Goal: Transaction & Acquisition: Purchase product/service

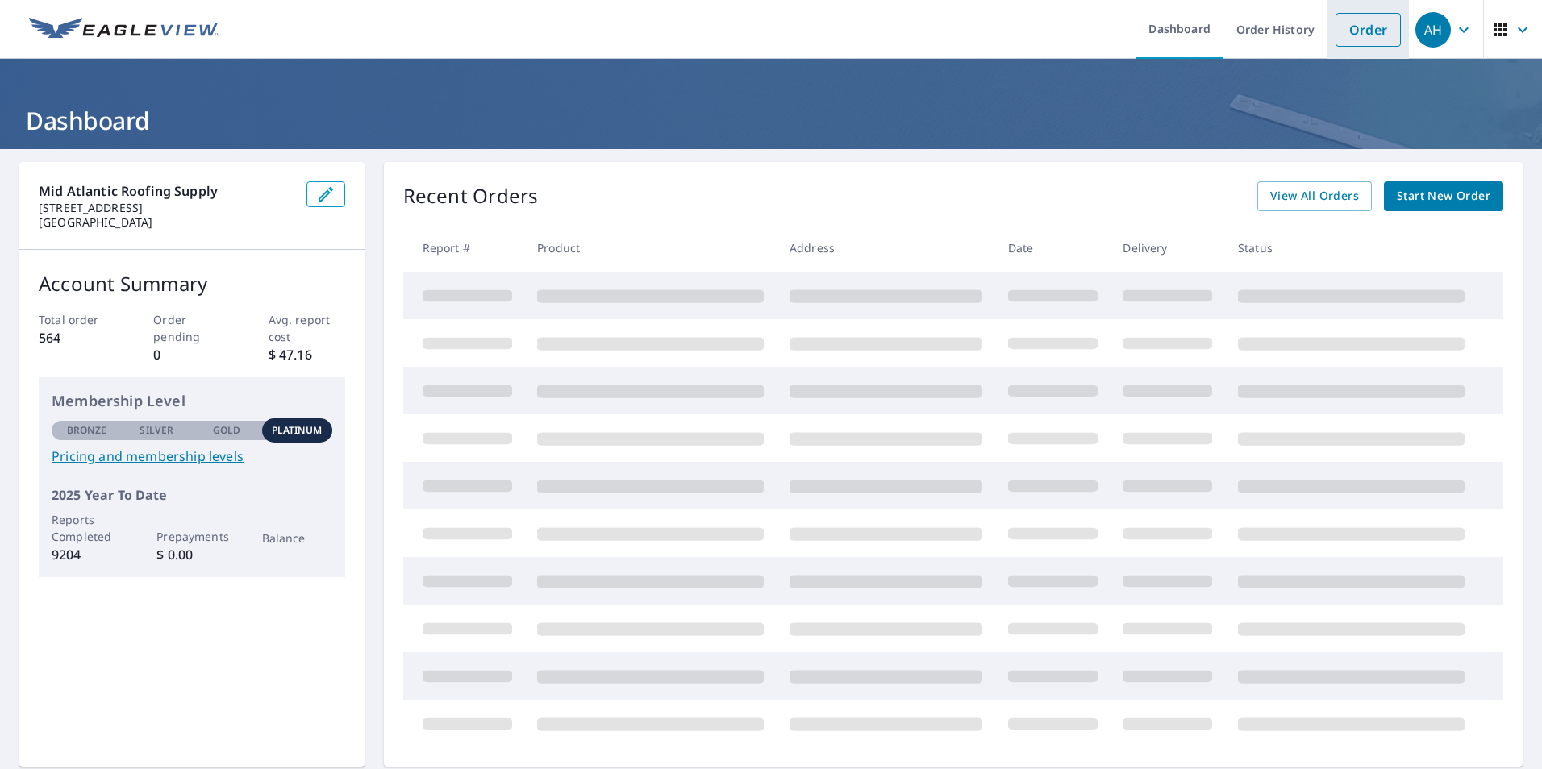
click at [1358, 25] on link "Order" at bounding box center [1367, 30] width 65 height 34
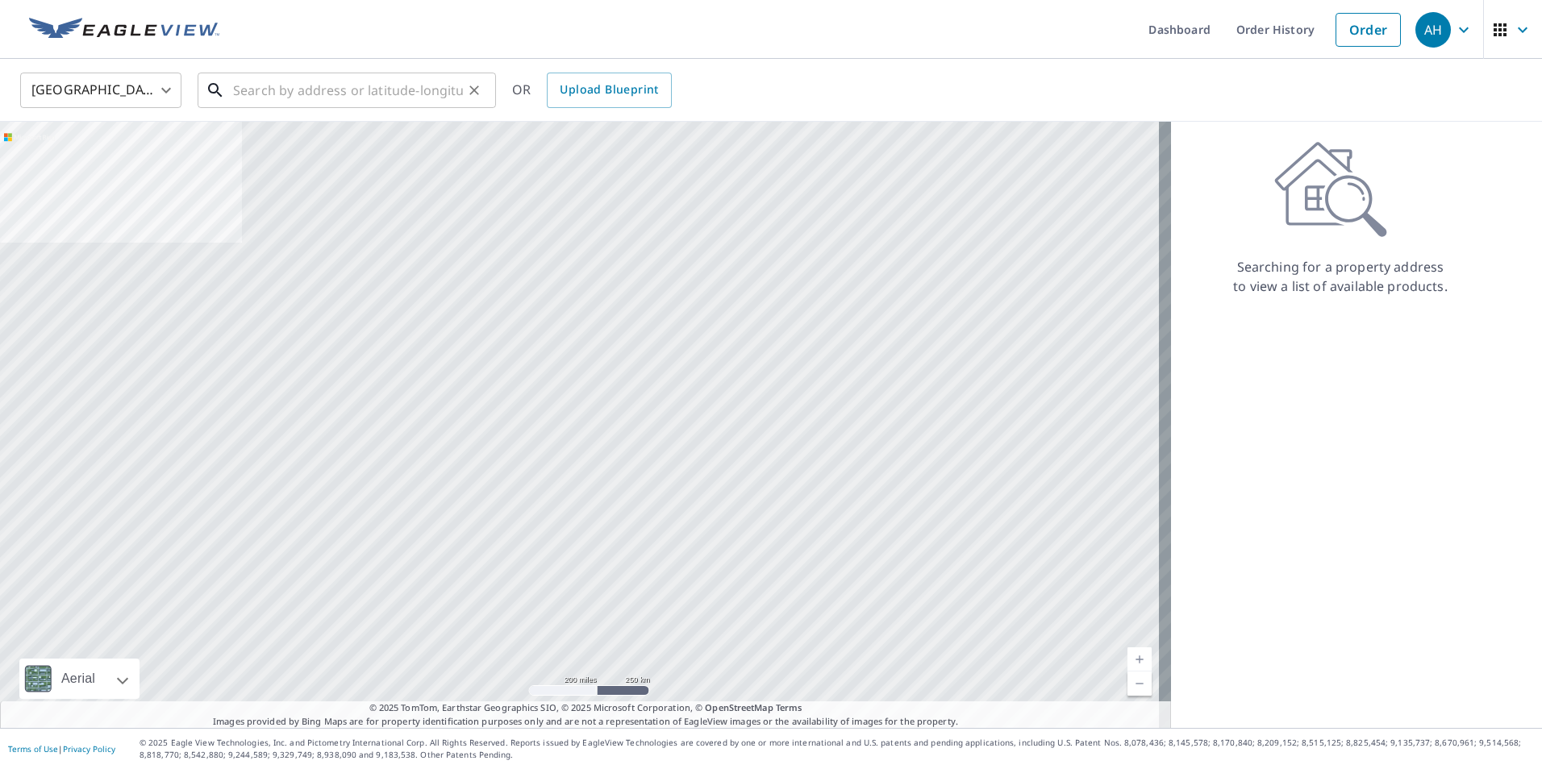
click at [306, 89] on input "text" at bounding box center [348, 90] width 230 height 45
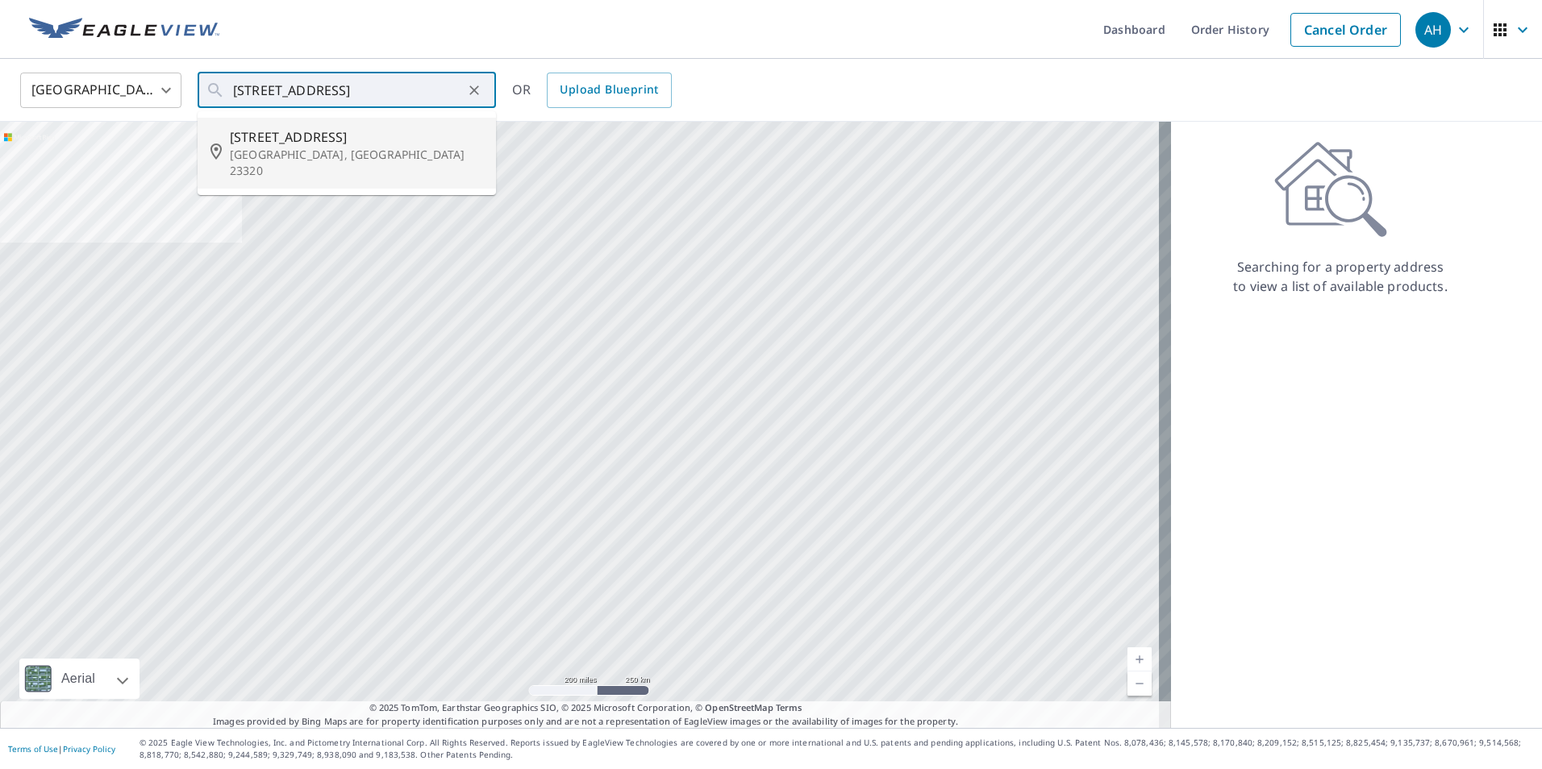
type input "[STREET_ADDRESS]"
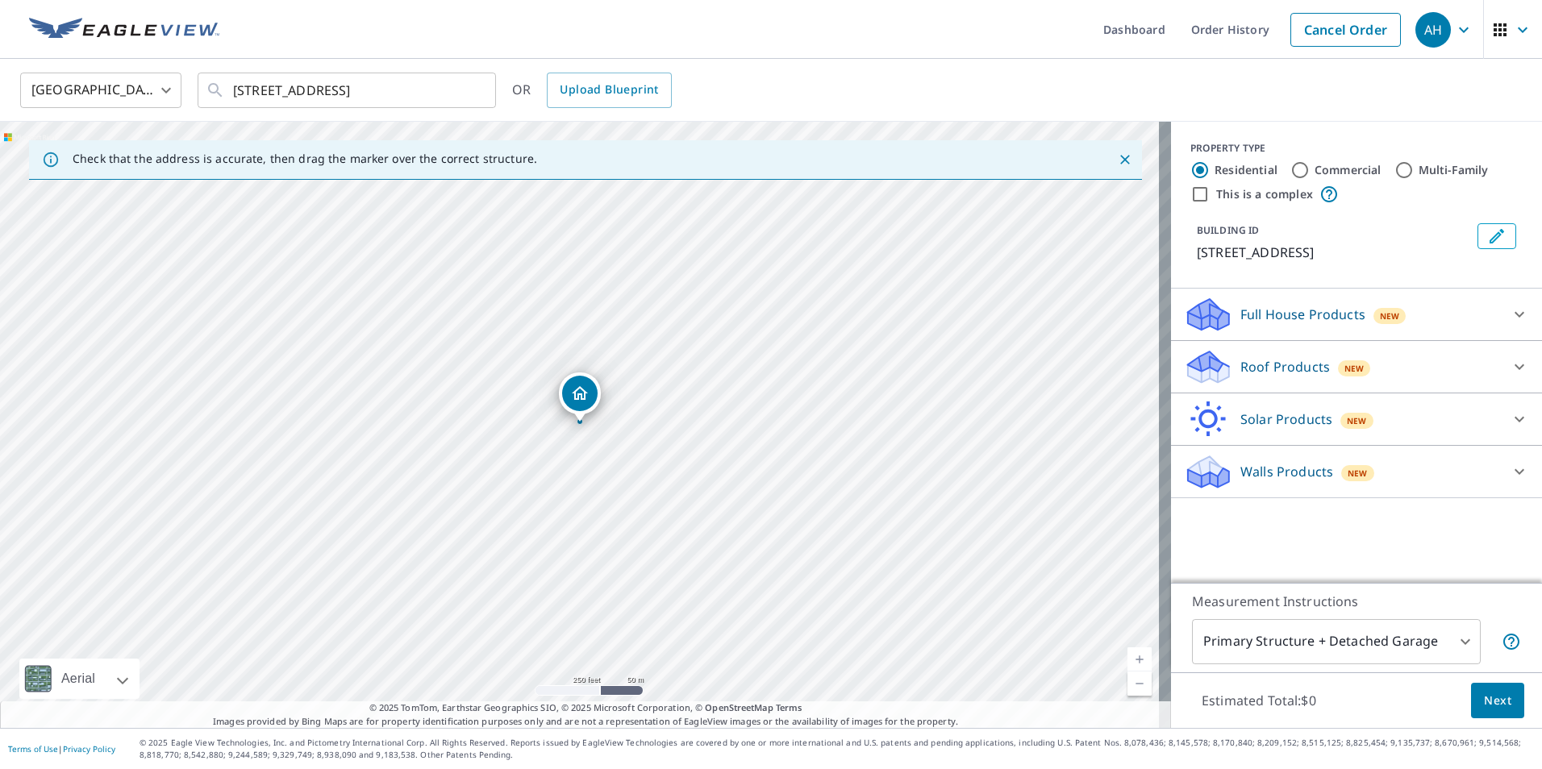
click at [1295, 367] on p "Roof Products" at bounding box center [1284, 366] width 89 height 19
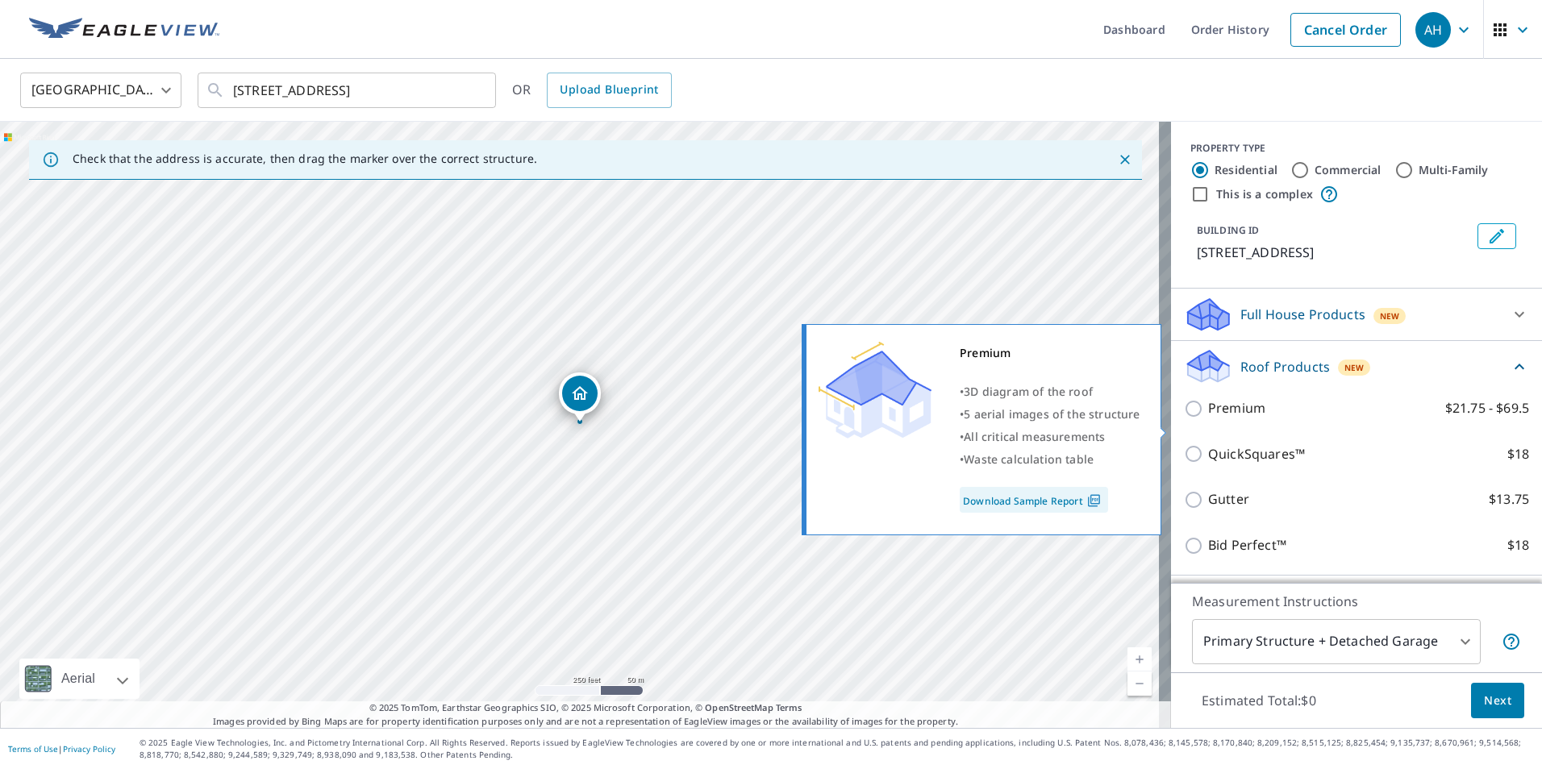
click at [1247, 418] on p "Premium" at bounding box center [1236, 408] width 57 height 20
click at [1208, 418] on input "Premium $21.75 - $69.5" at bounding box center [1196, 408] width 24 height 19
checkbox input "true"
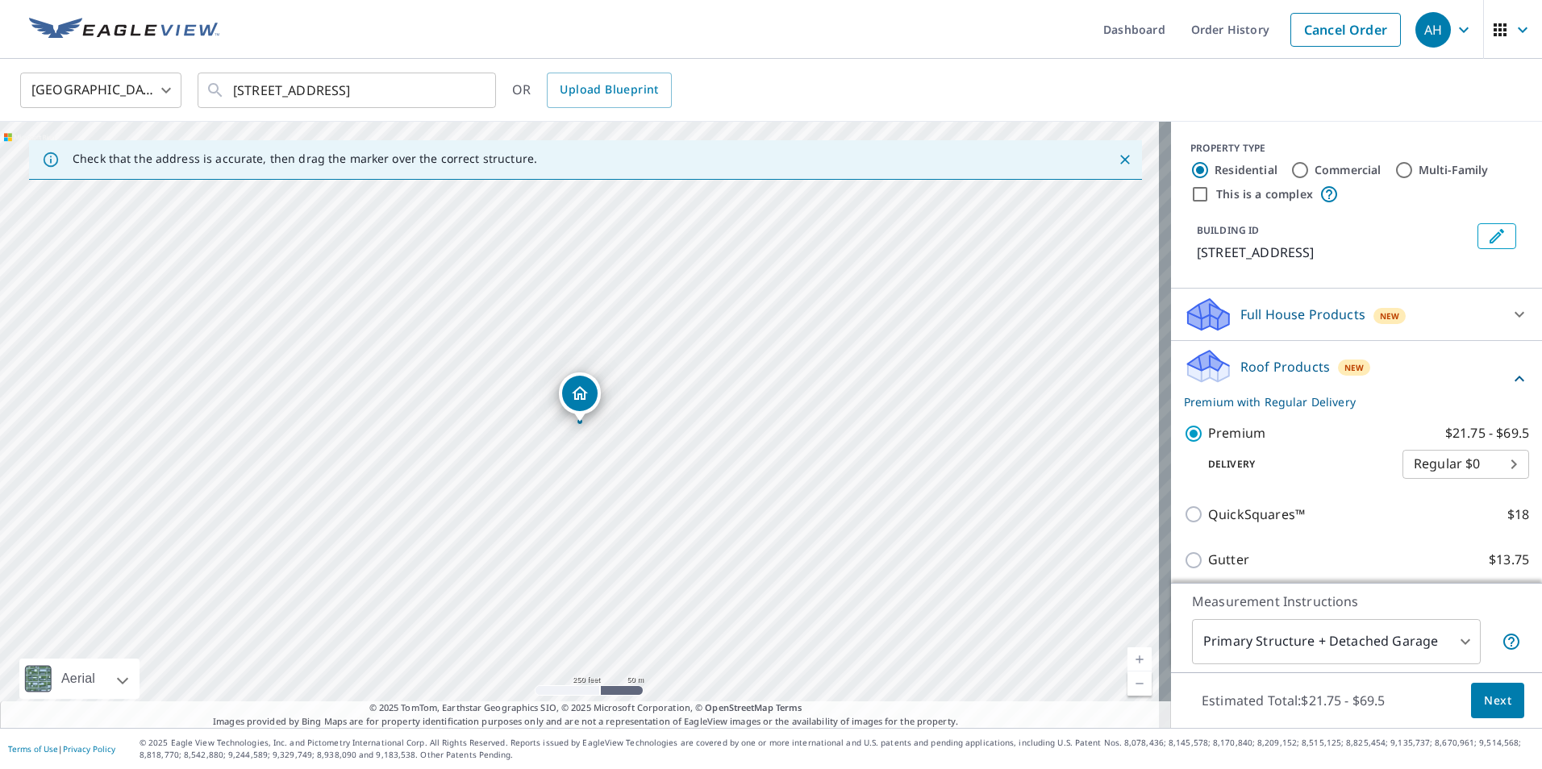
click at [1505, 707] on button "Next" at bounding box center [1497, 701] width 53 height 36
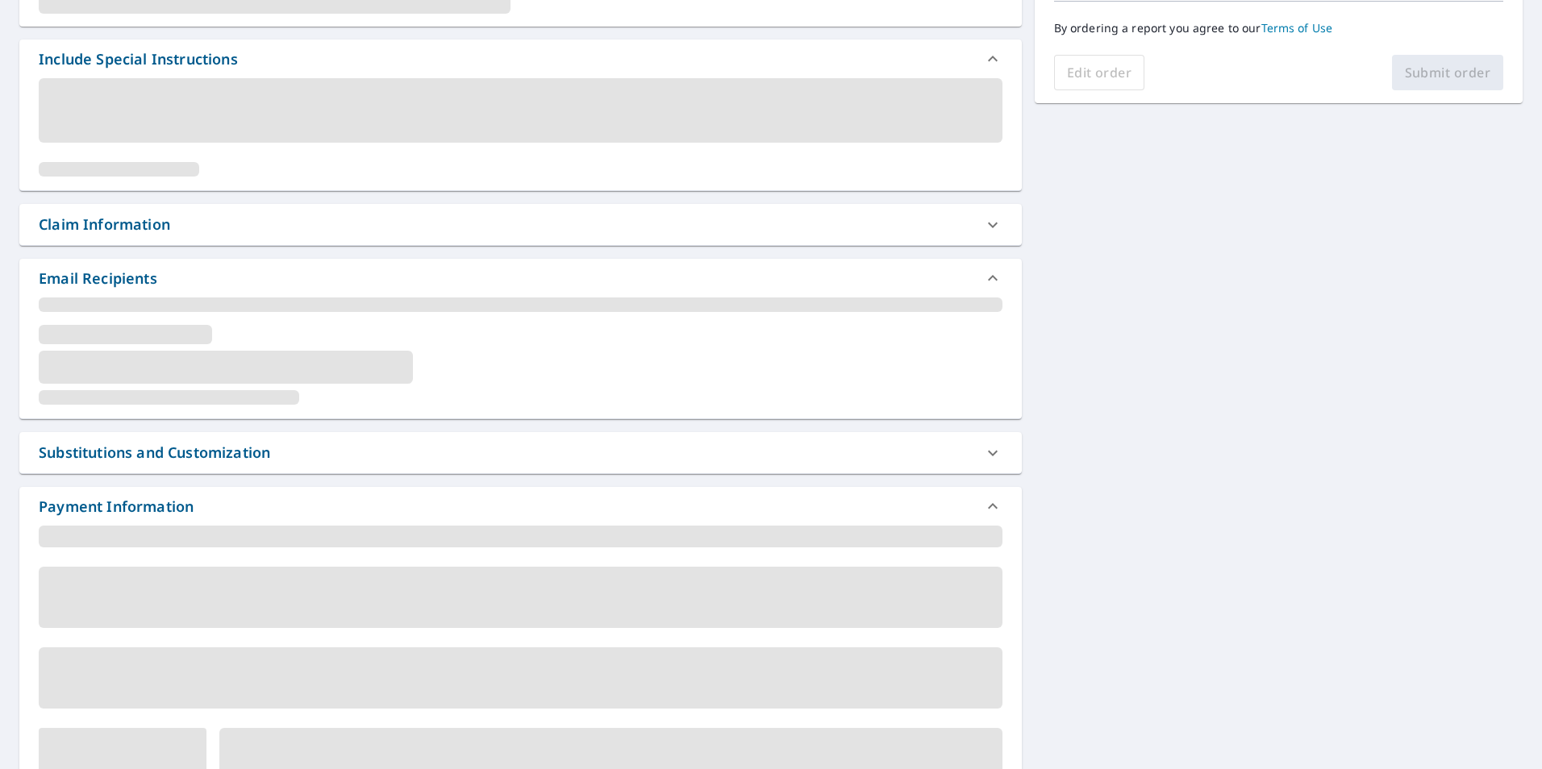
scroll to position [257, 0]
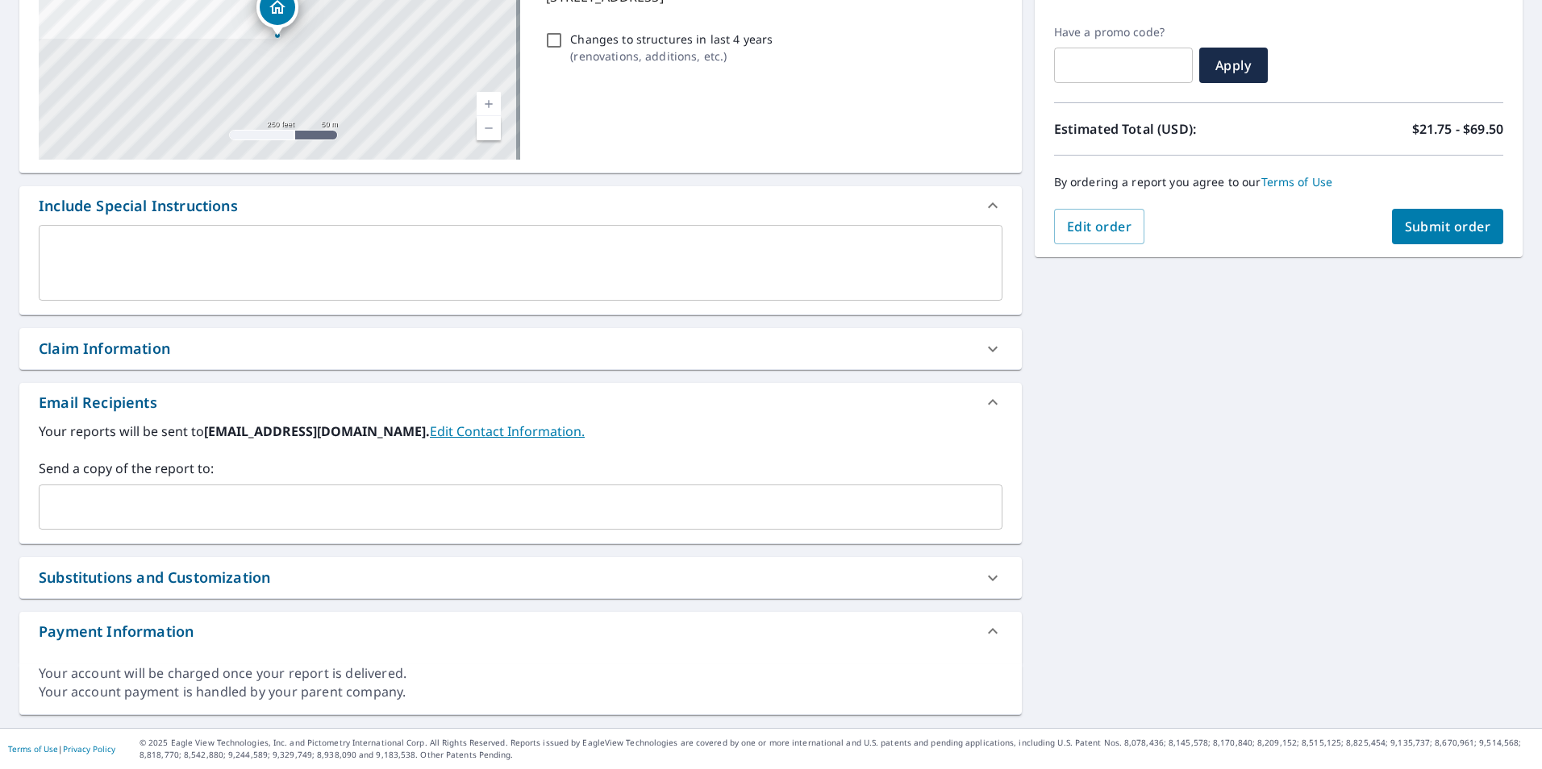
click at [202, 359] on div "Claim Information" at bounding box center [506, 349] width 934 height 22
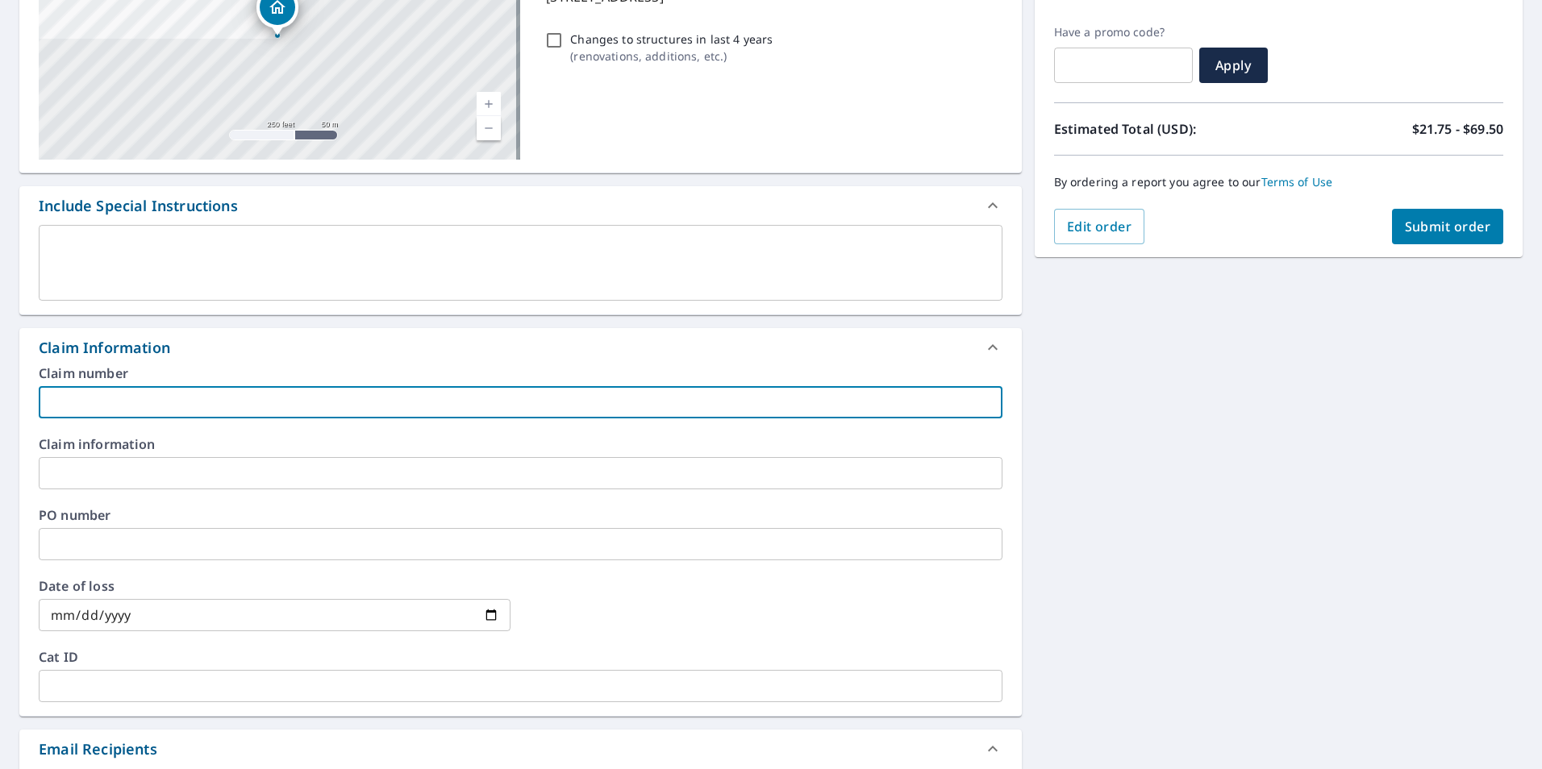
click at [197, 402] on input "text" at bounding box center [520, 402] width 963 height 32
type input "[PERSON_NAME] - AMD CONSTRUCTION"
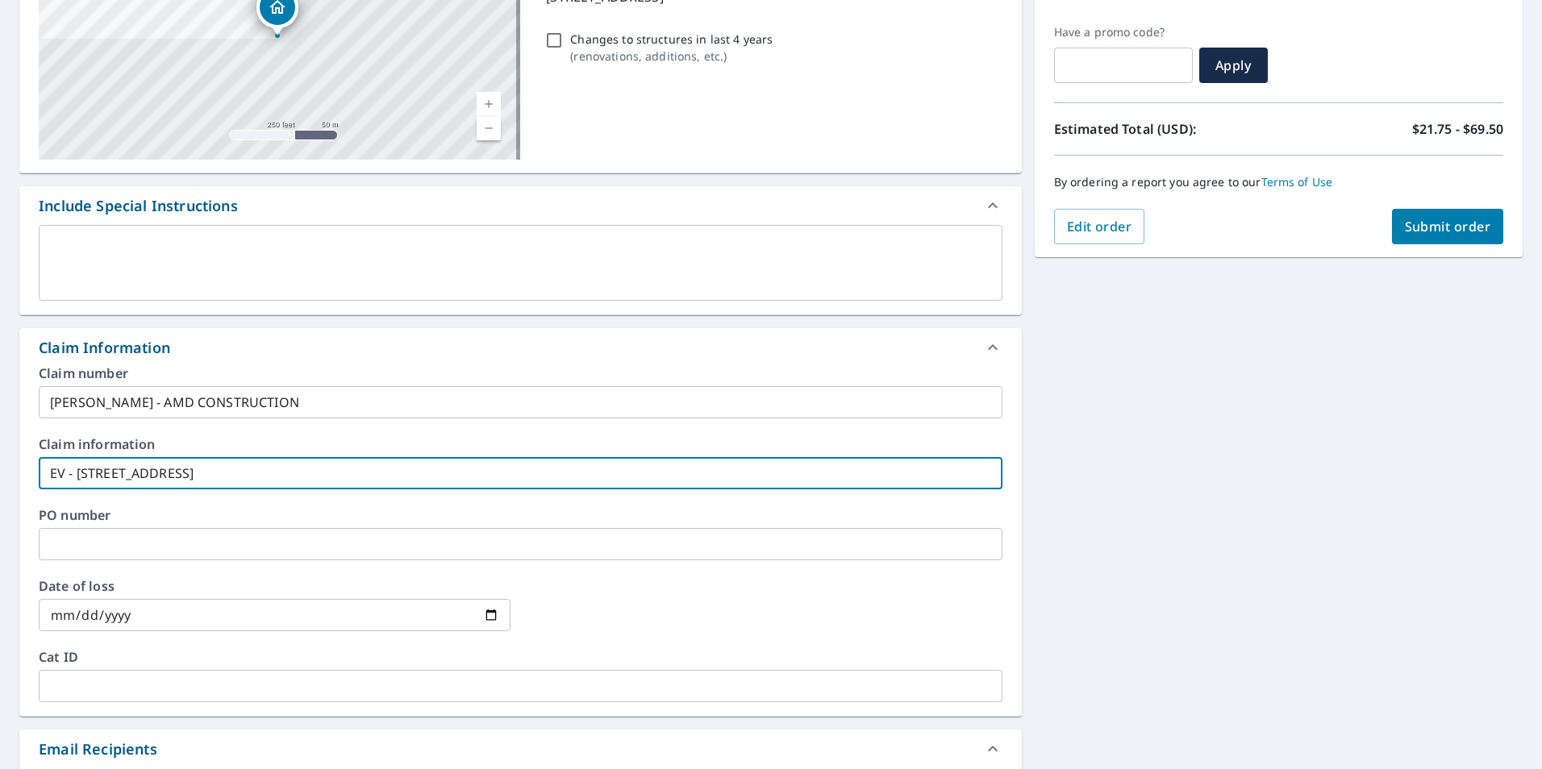
type input "EV - [STREET_ADDRESS]"
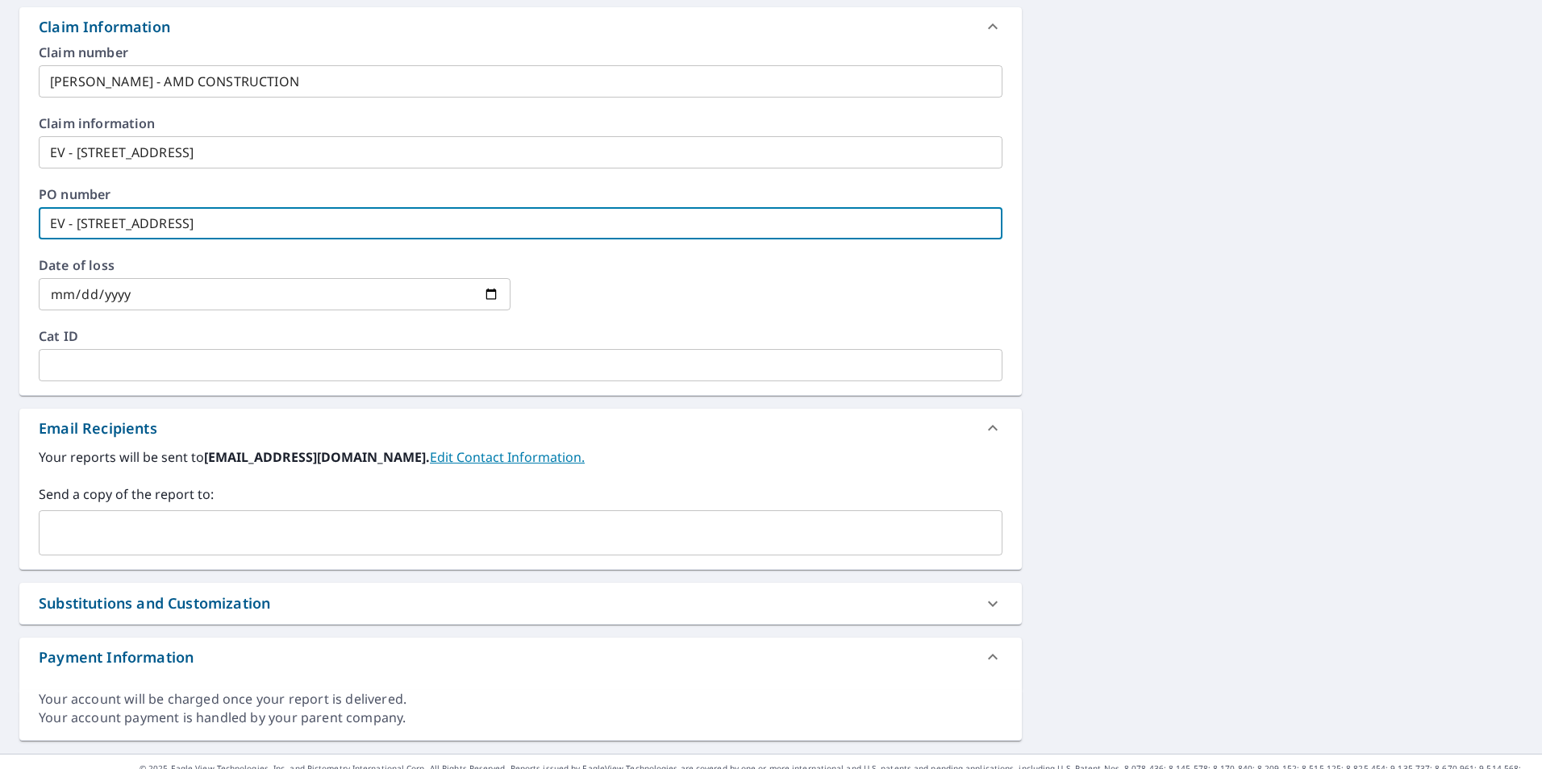
scroll to position [580, 0]
type input "EV - [STREET_ADDRESS]"
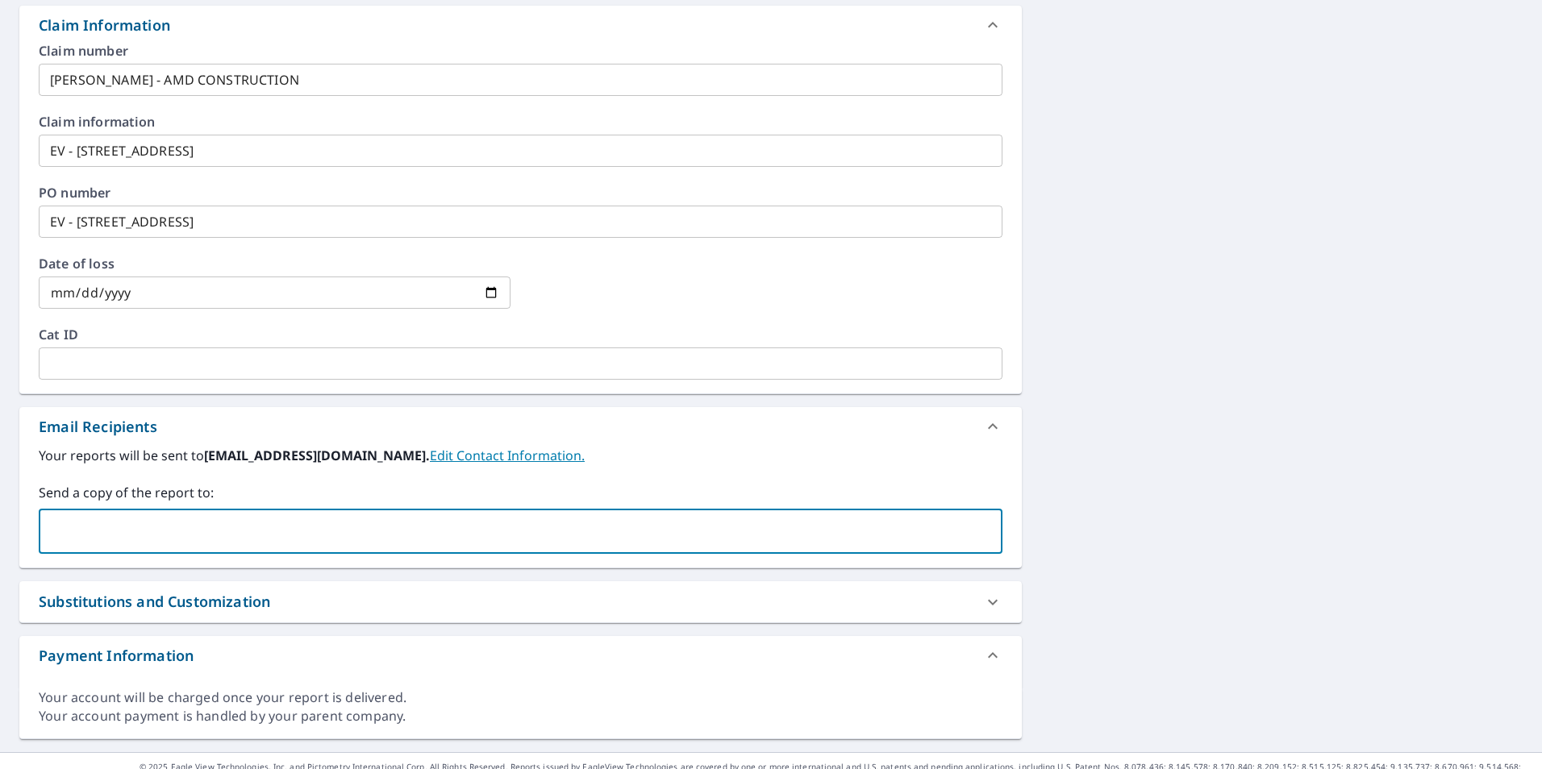
click at [181, 533] on input "text" at bounding box center [508, 531] width 925 height 31
type input "J"
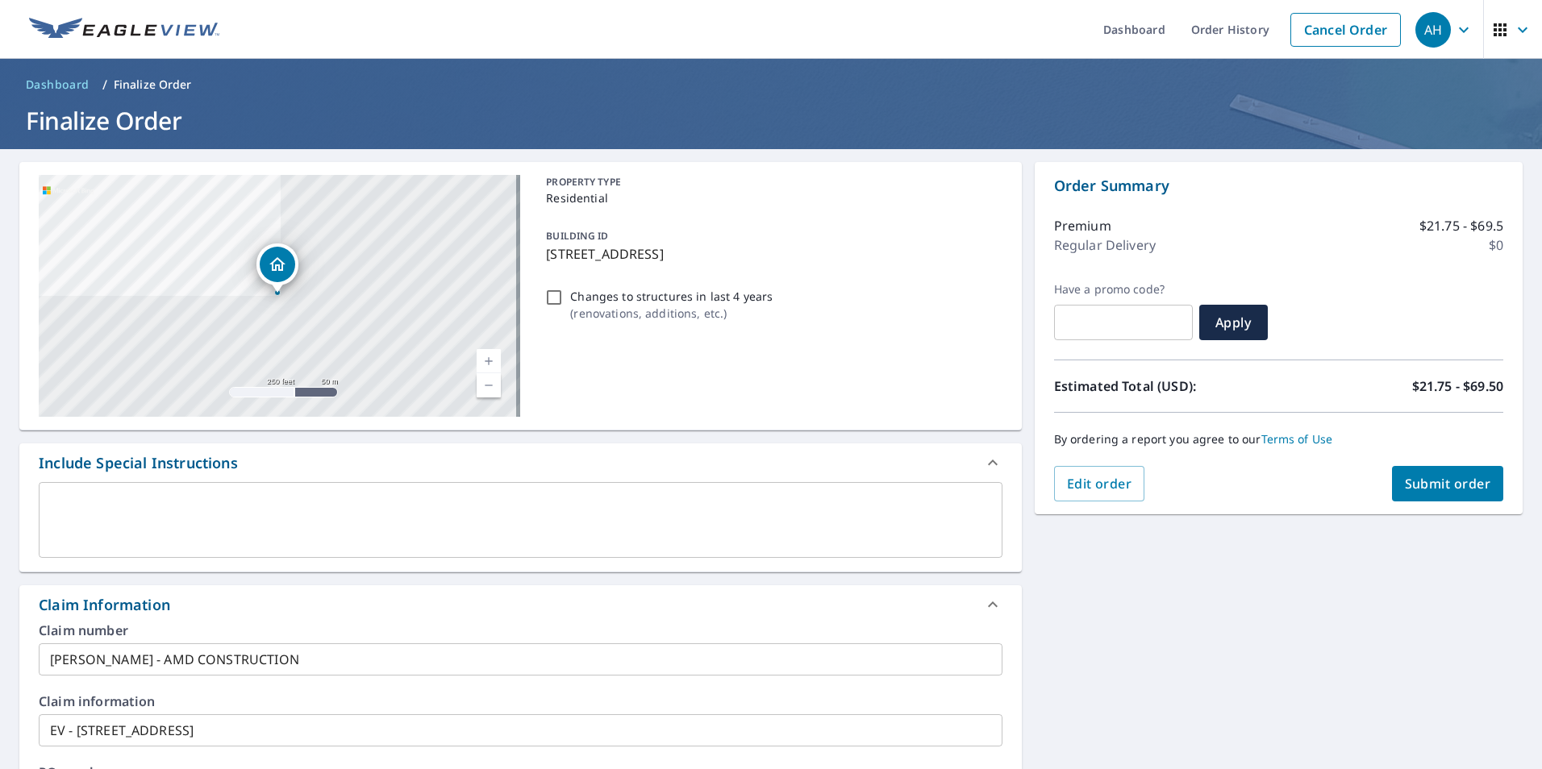
type input "[EMAIL_ADDRESS][DOMAIN_NAME]"
click at [1448, 485] on span "Submit order" at bounding box center [1447, 484] width 86 height 18
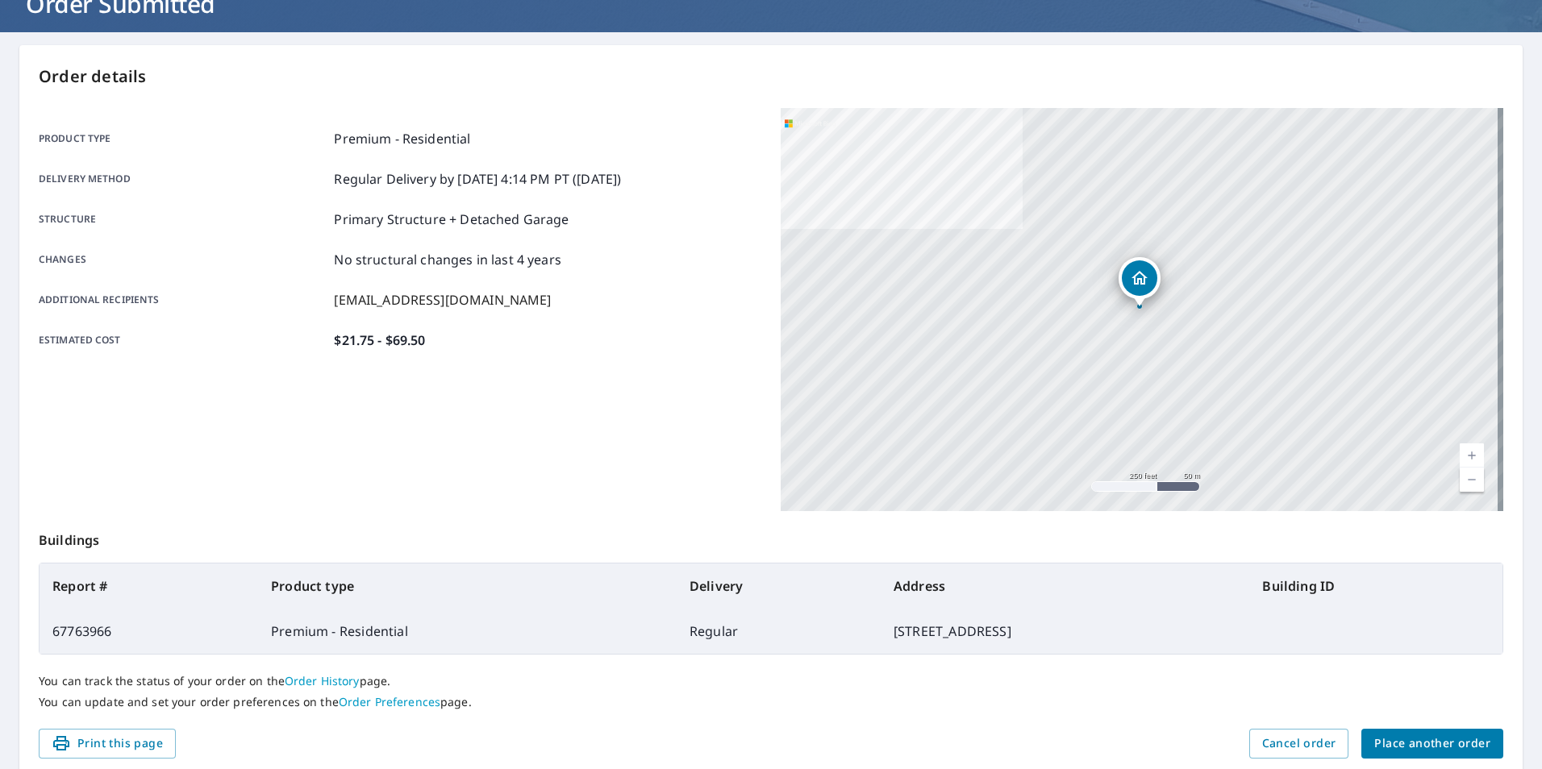
scroll to position [180, 0]
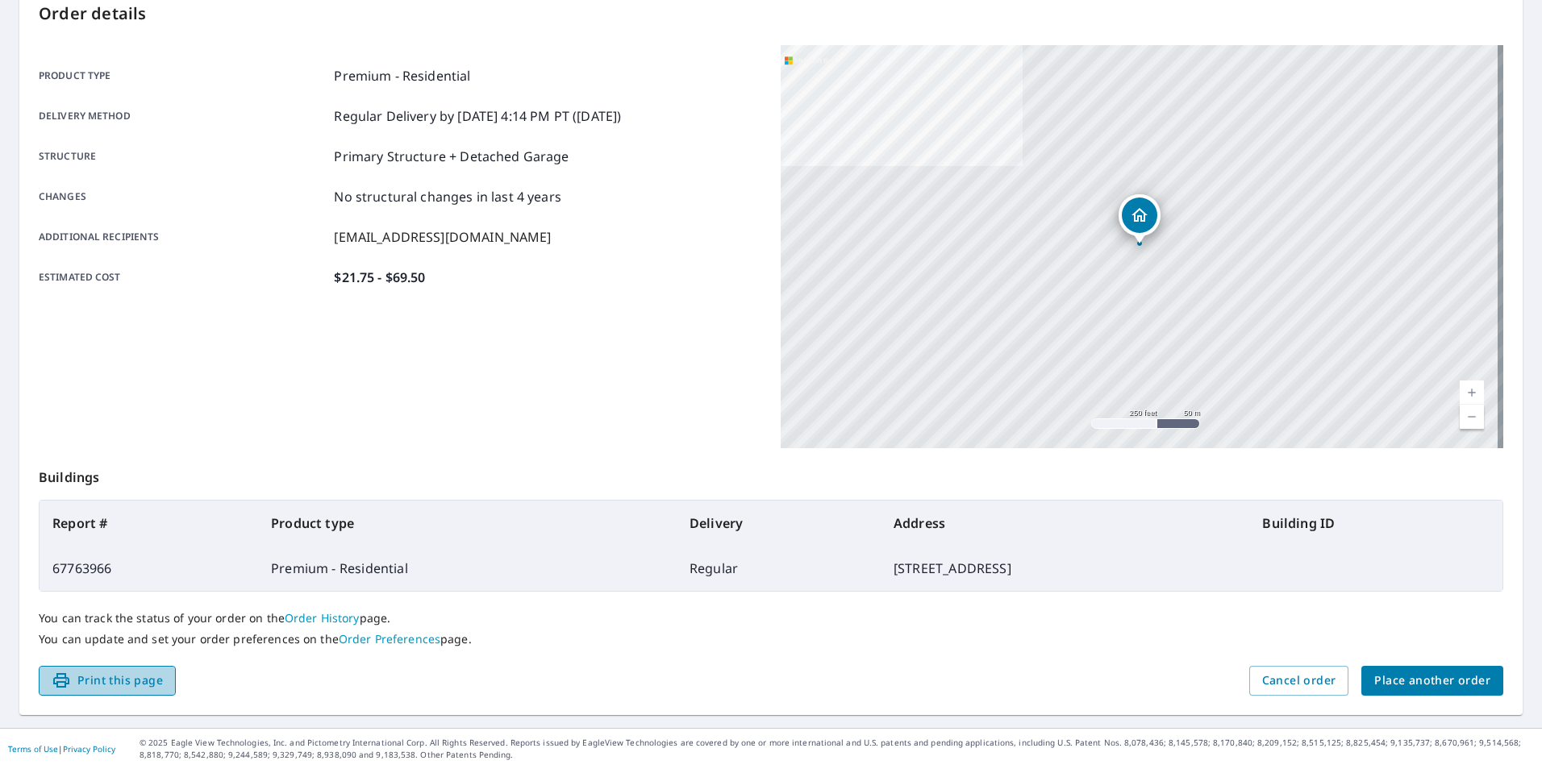
click at [120, 689] on span "Print this page" at bounding box center [107, 681] width 111 height 20
